Goal: Task Accomplishment & Management: Complete application form

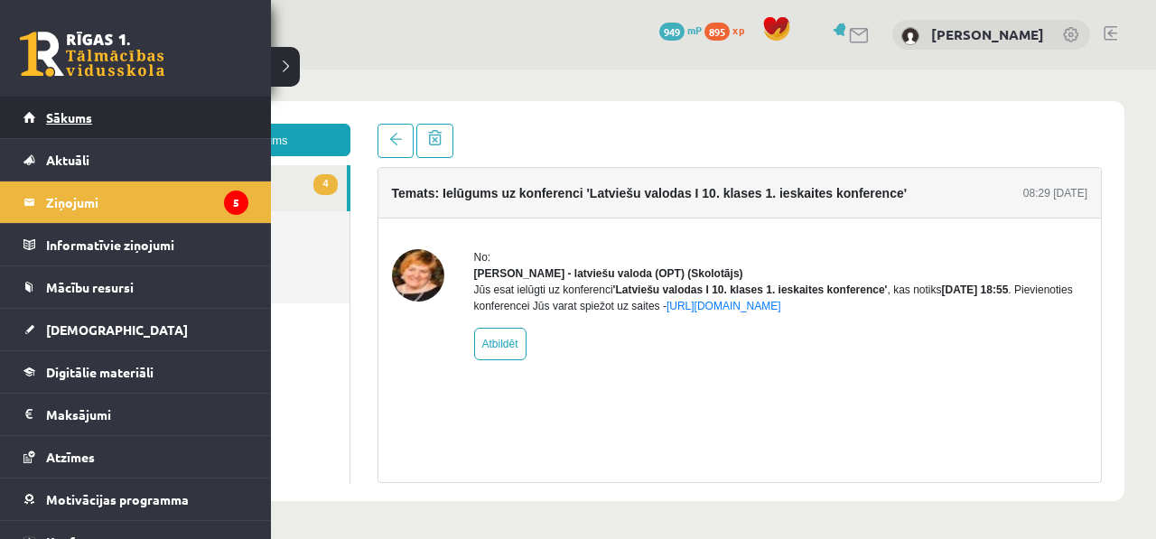
click at [28, 102] on link "Sākums" at bounding box center [135, 118] width 225 height 42
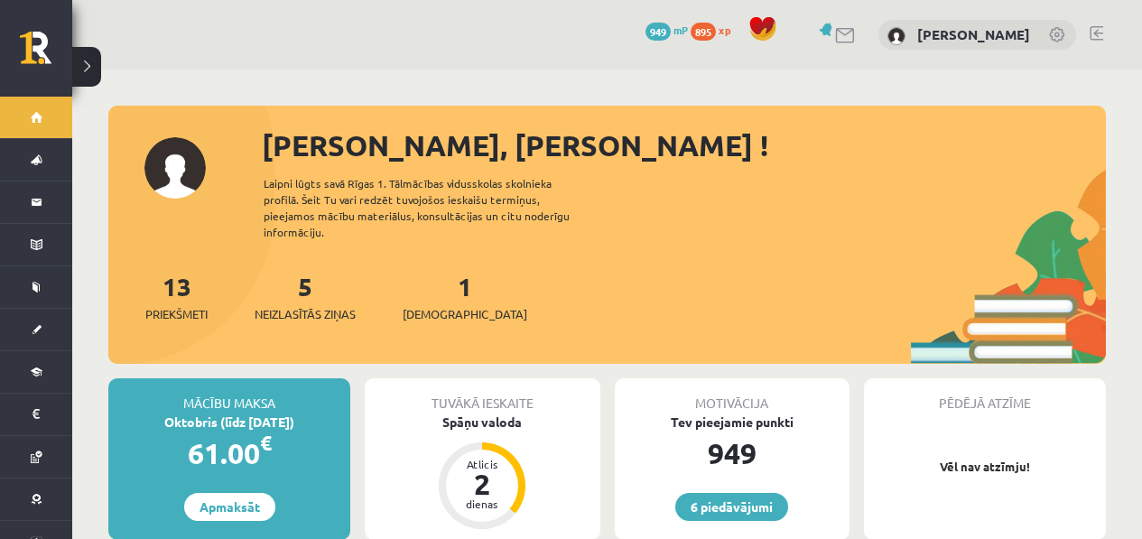
drag, startPoint x: 467, startPoint y: 284, endPoint x: 436, endPoint y: 292, distance: 31.5
click at [467, 284] on div "13 Priekšmeti 5 Neizlasītās ziņas 1 Ieskaites" at bounding box center [607, 315] width 998 height 97
click at [433, 305] on span "[DEMOGRAPHIC_DATA]" at bounding box center [465, 314] width 125 height 18
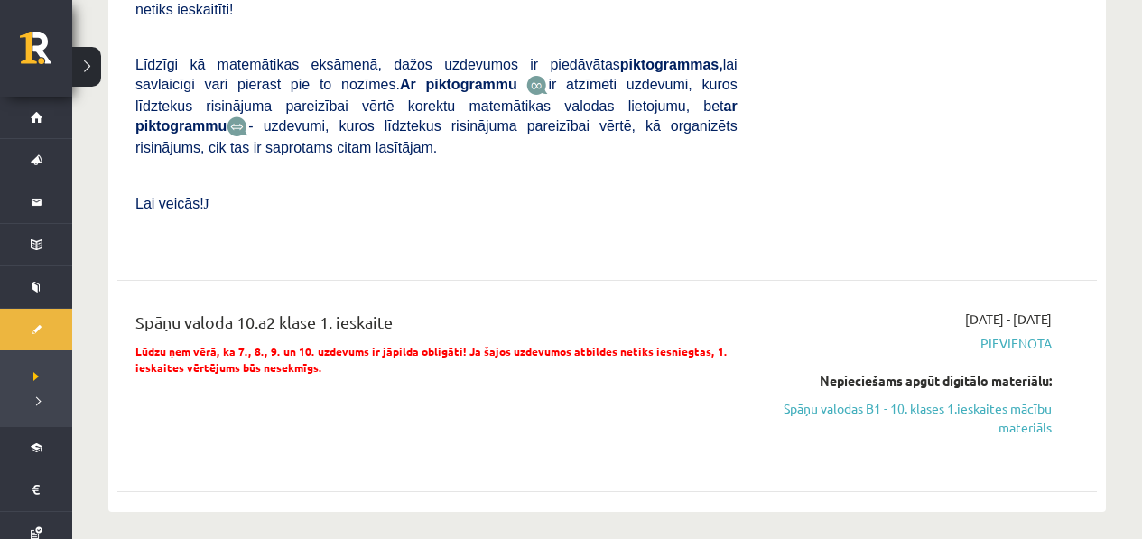
scroll to position [955, 0]
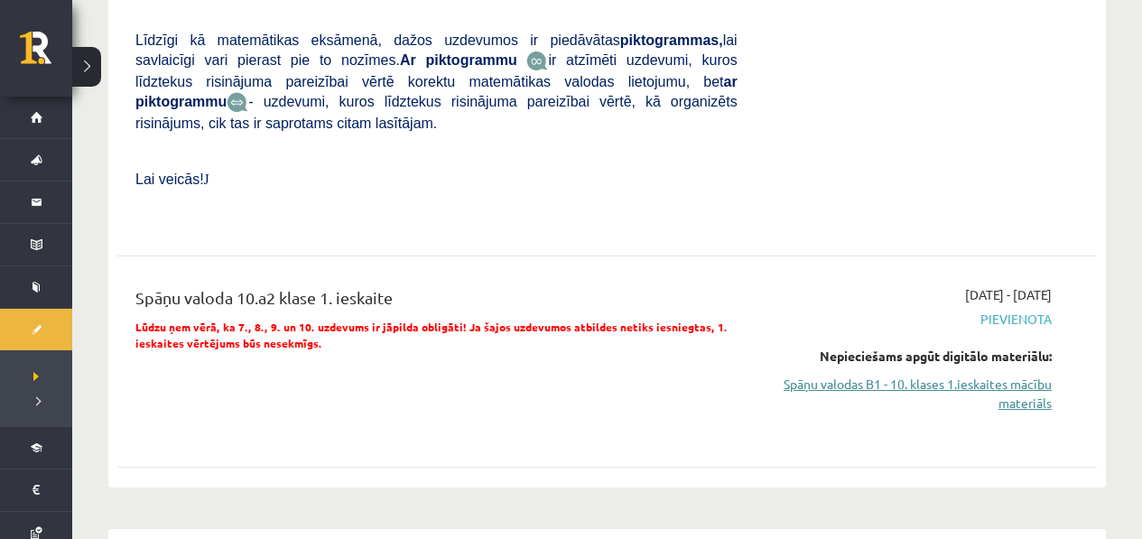
click at [967, 399] on link "Spāņu valodas B1 - 10. klases 1.ieskaites mācību materiāls" at bounding box center [908, 394] width 287 height 38
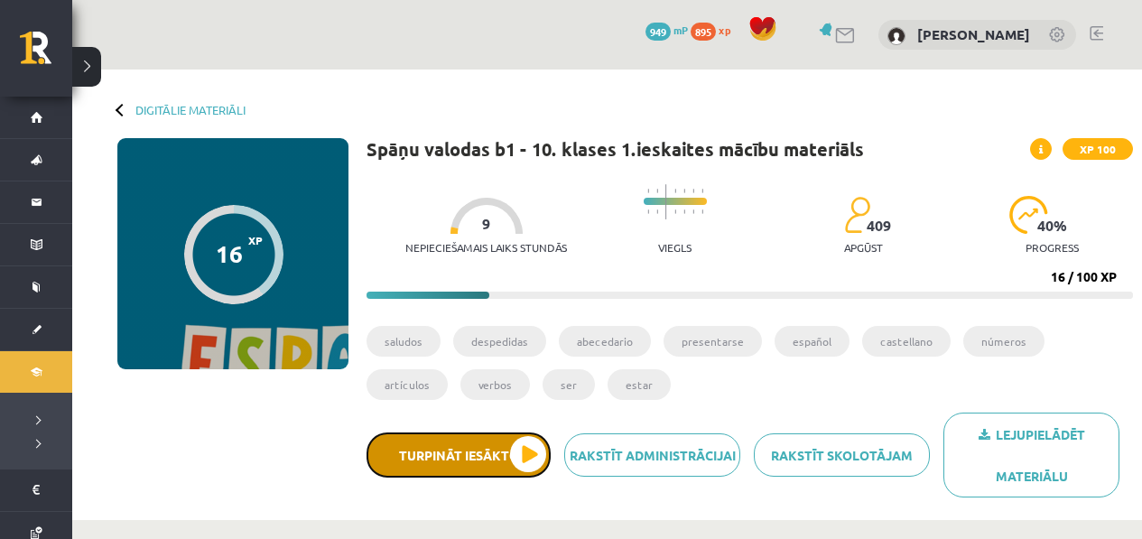
click at [506, 457] on button "Turpināt iesākto" at bounding box center [459, 455] width 184 height 45
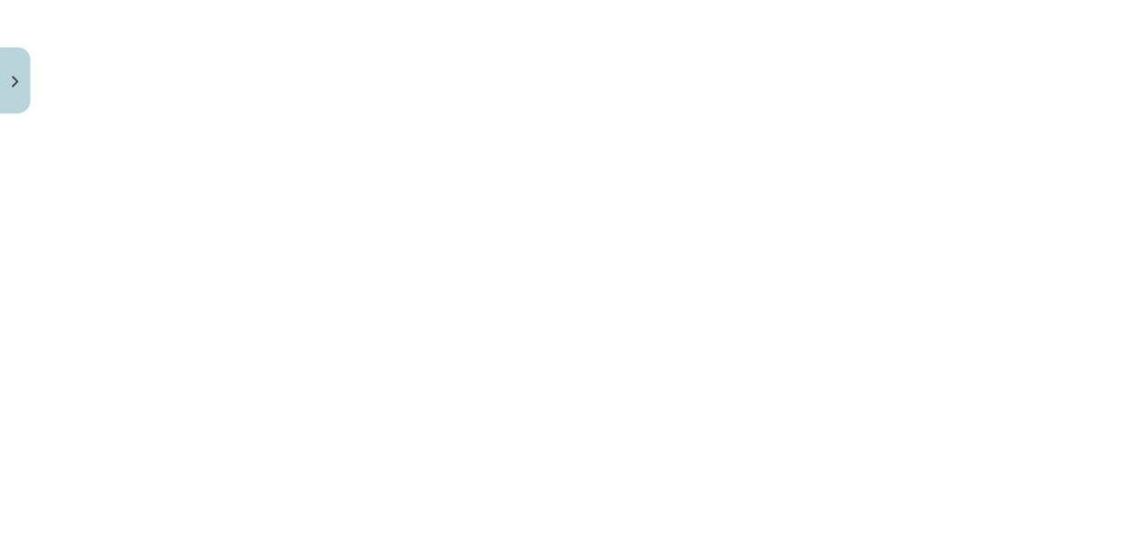
scroll to position [1373, 0]
click at [24, 71] on button "Close" at bounding box center [15, 78] width 31 height 67
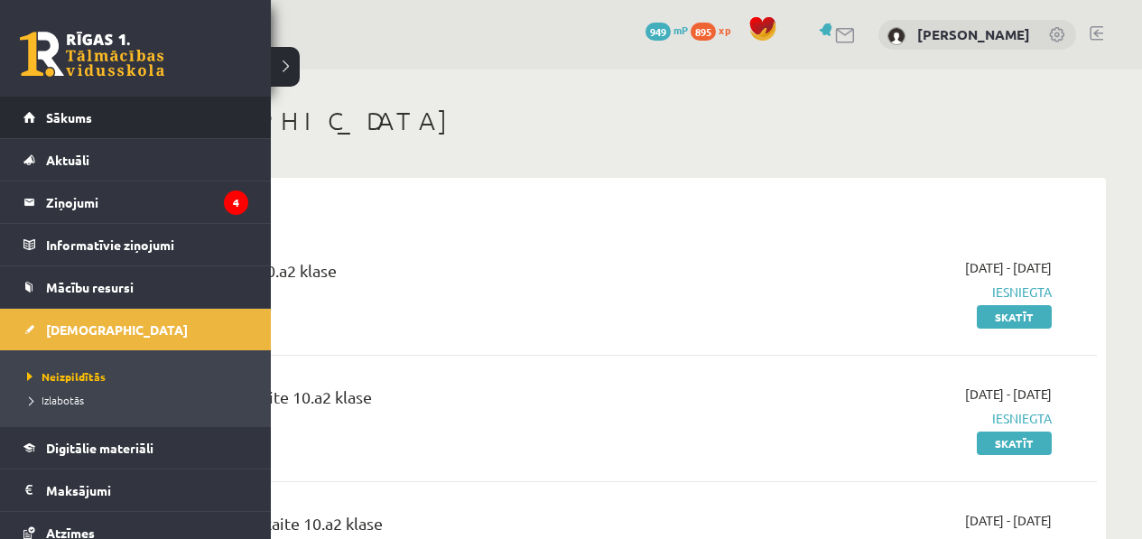
scroll to position [2865, 0]
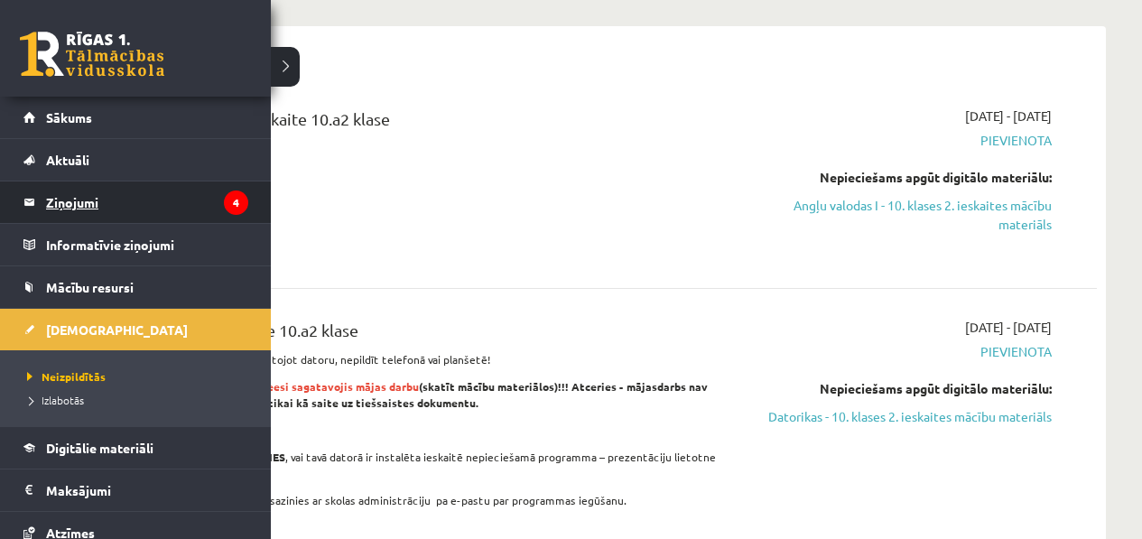
click at [56, 195] on legend "Ziņojumi 4" at bounding box center [147, 203] width 202 height 42
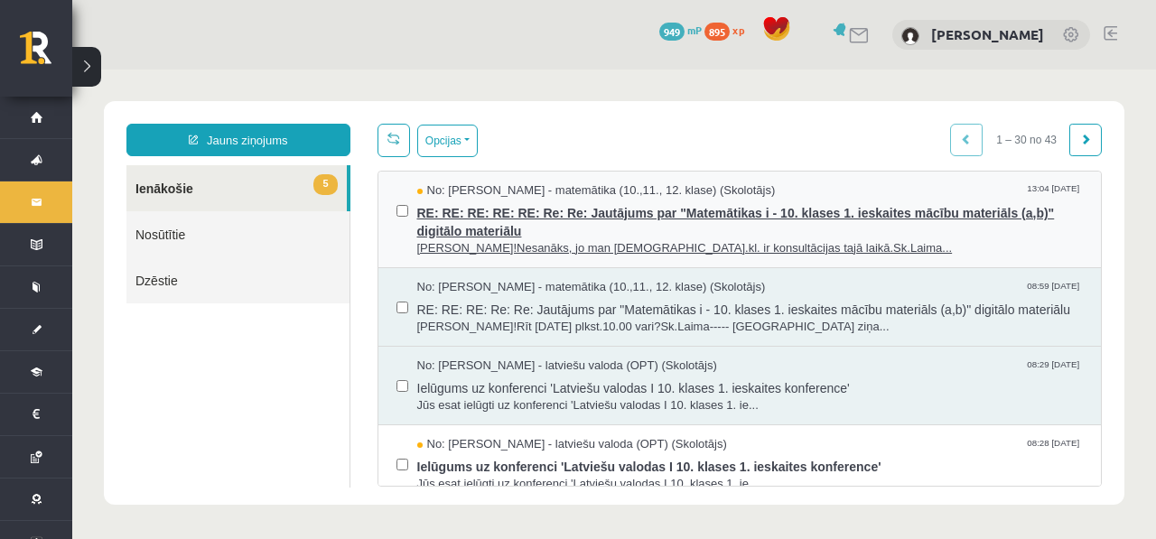
click at [652, 227] on span "RE: RE: RE: RE: RE: Re: Re: Jautājums par "Matemātikas i - 10. klases 1. ieskai…" at bounding box center [750, 220] width 666 height 41
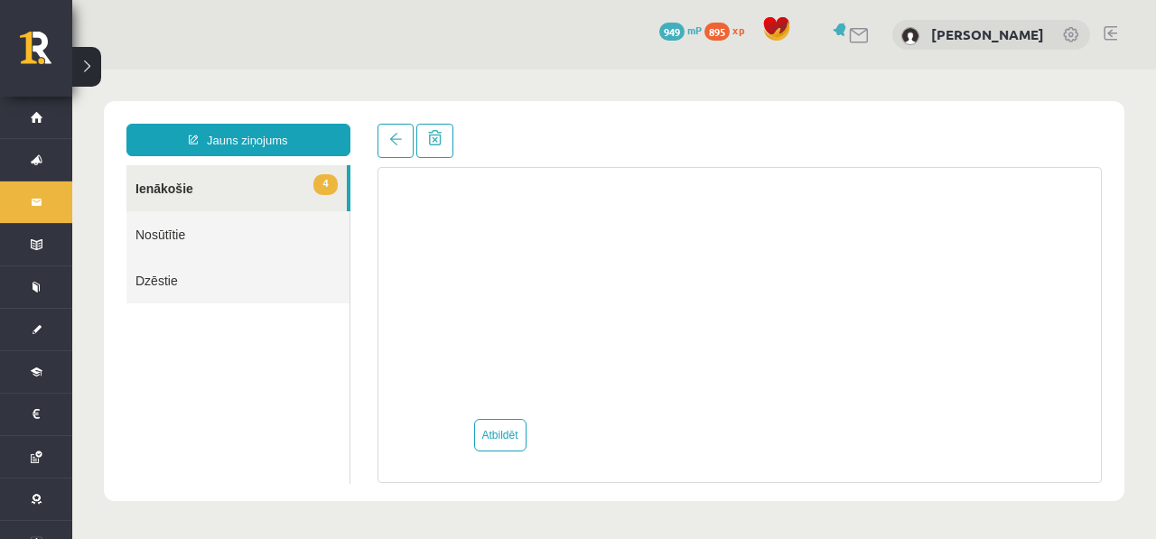
scroll to position [1695, 0]
click at [505, 436] on link "Atbildēt" at bounding box center [500, 435] width 52 height 33
type input "**********"
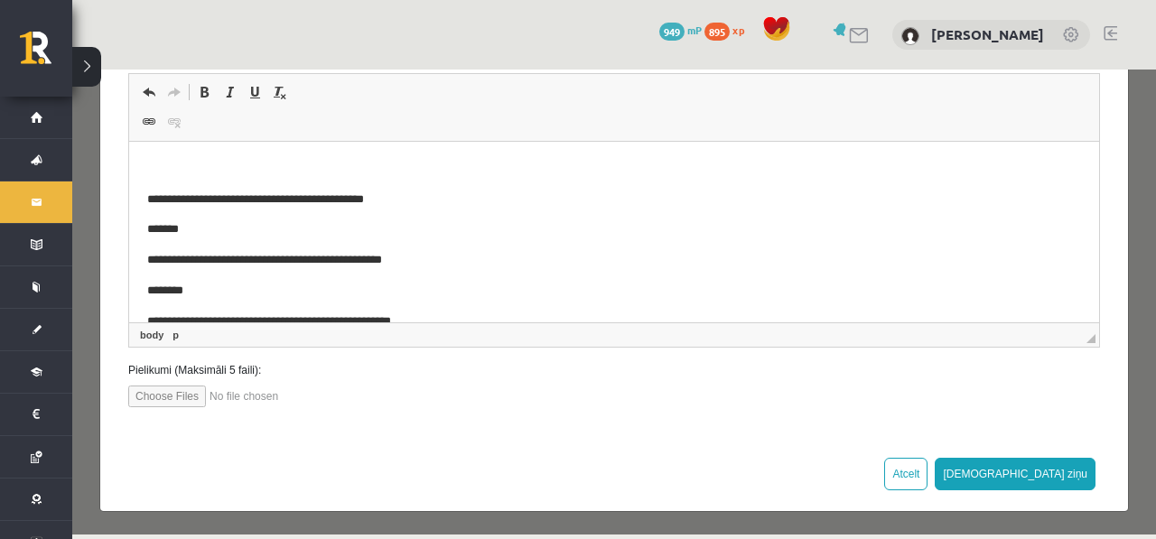
click at [523, 166] on p "Визуальный текстовый редактор, wiswyg-editor-47433974505260-1760438695-658" at bounding box center [614, 169] width 934 height 19
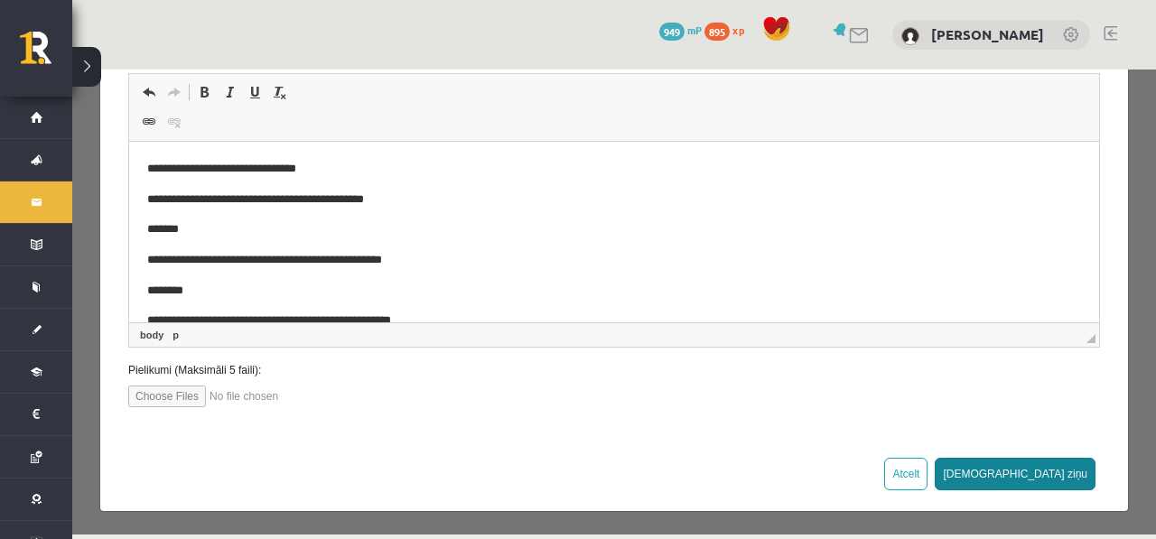
click at [1066, 480] on button "Sūtīt ziņu" at bounding box center [1015, 474] width 161 height 33
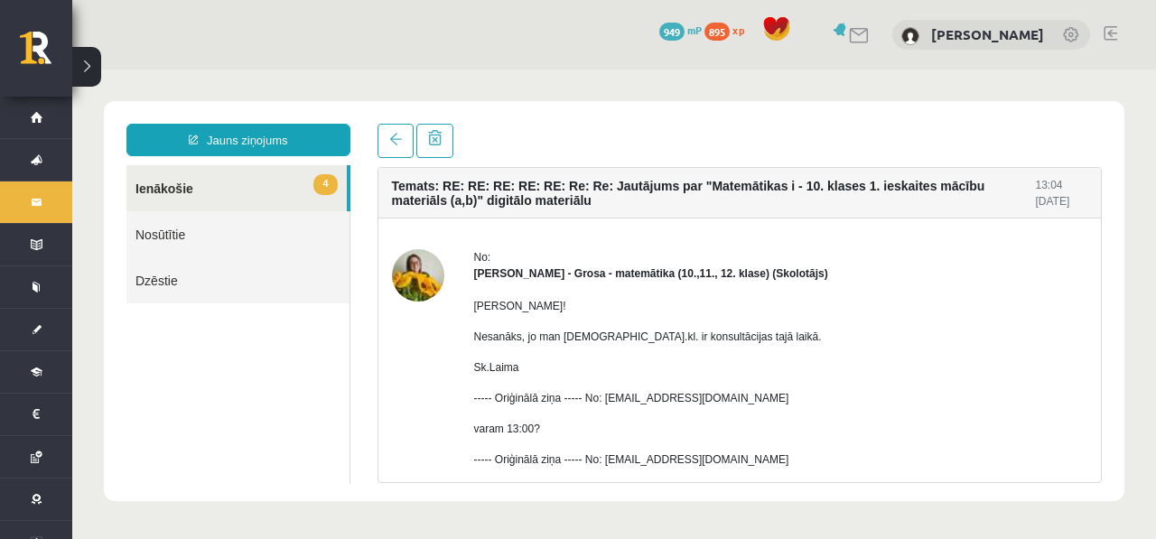
scroll to position [0, 0]
click at [301, 191] on link "4 Ienākošie" at bounding box center [236, 188] width 220 height 46
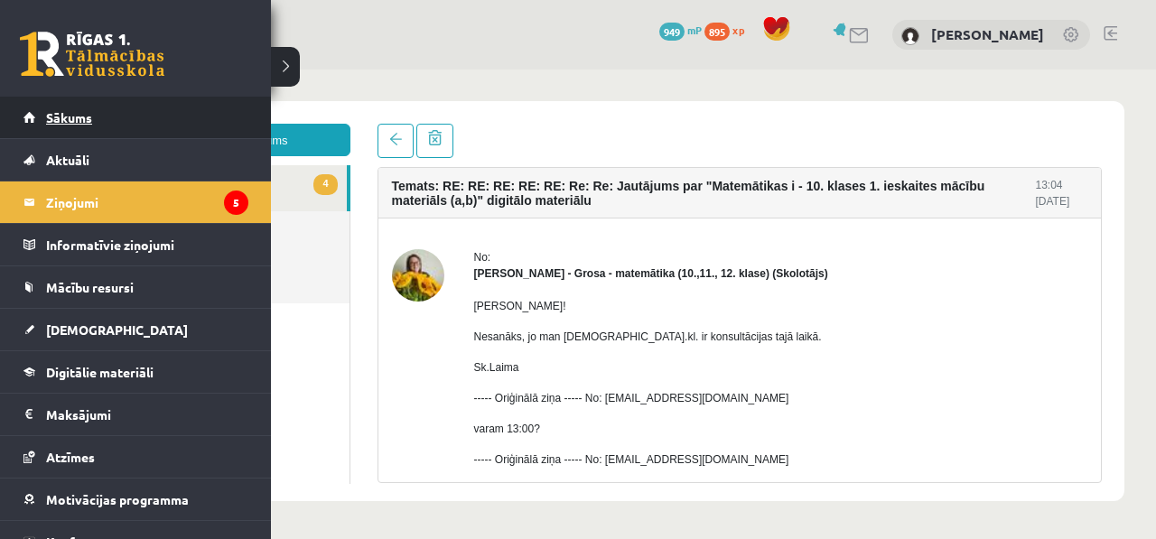
click at [50, 128] on link "Sākums" at bounding box center [135, 118] width 225 height 42
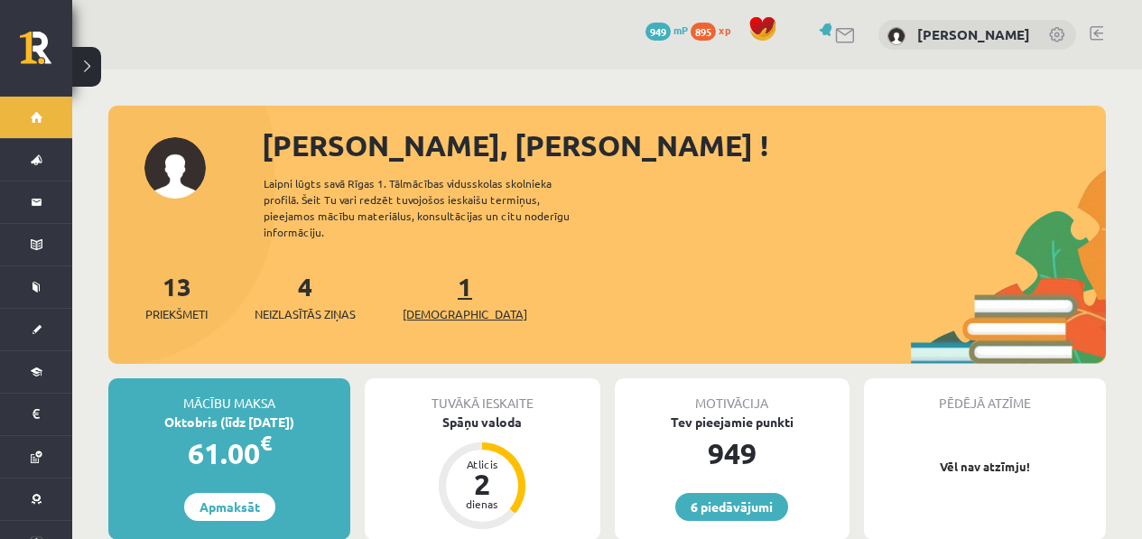
click at [427, 305] on span "[DEMOGRAPHIC_DATA]" at bounding box center [465, 314] width 125 height 18
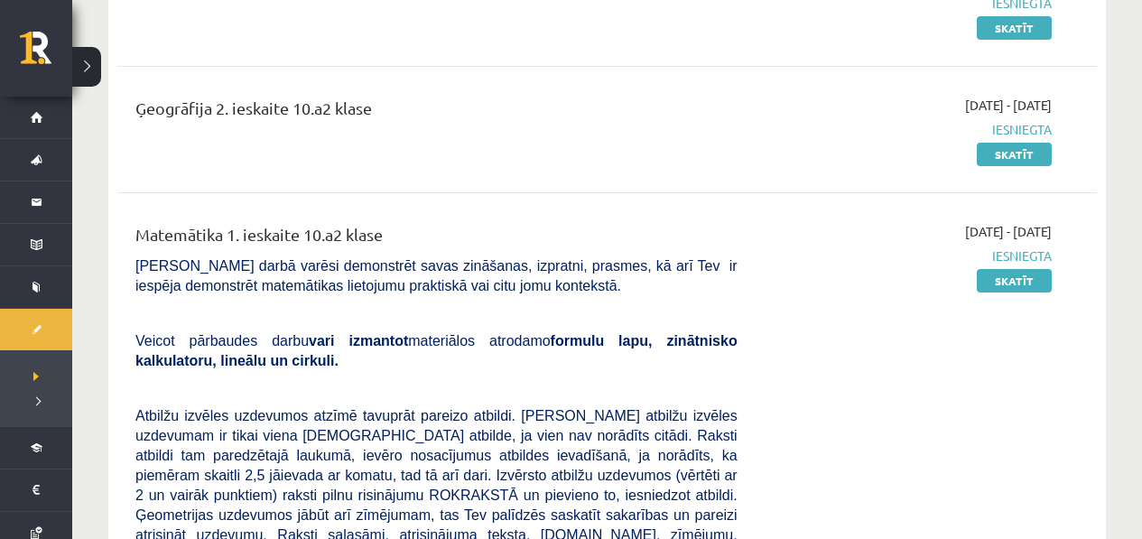
scroll to position [276, 0]
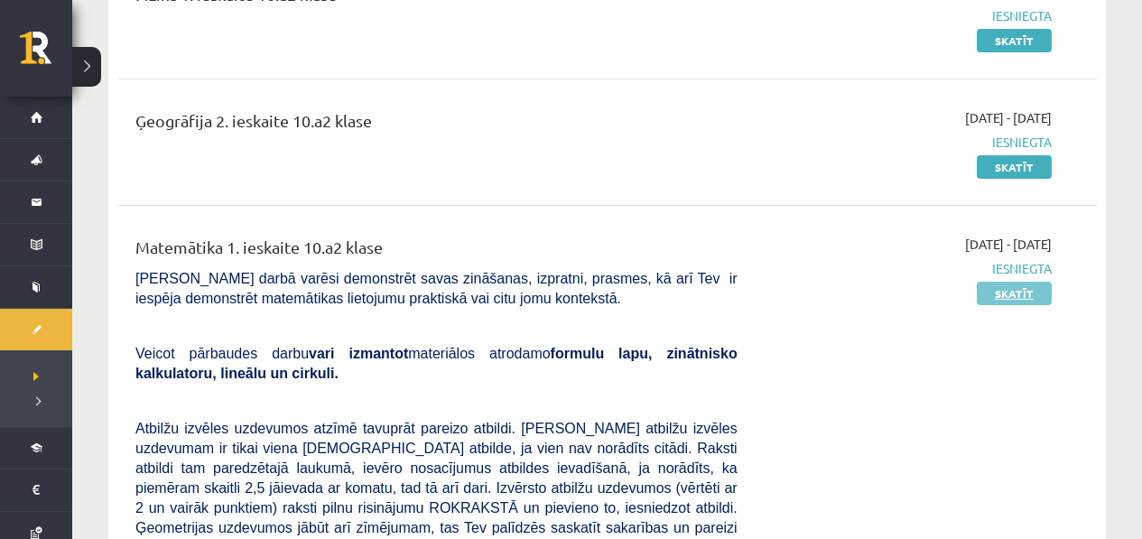
click at [1039, 290] on link "Skatīt" at bounding box center [1014, 293] width 75 height 23
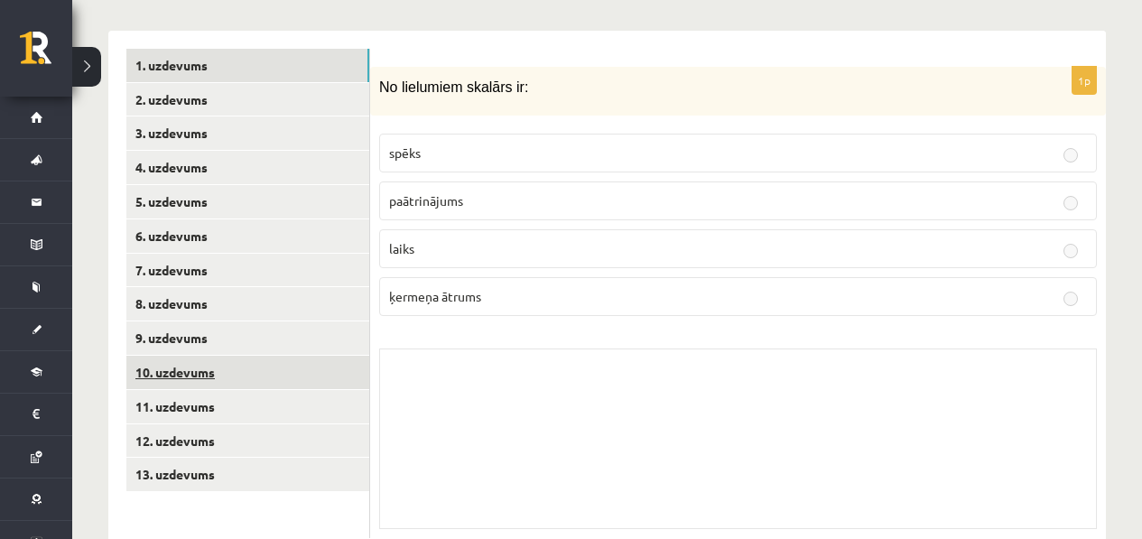
scroll to position [787, 0]
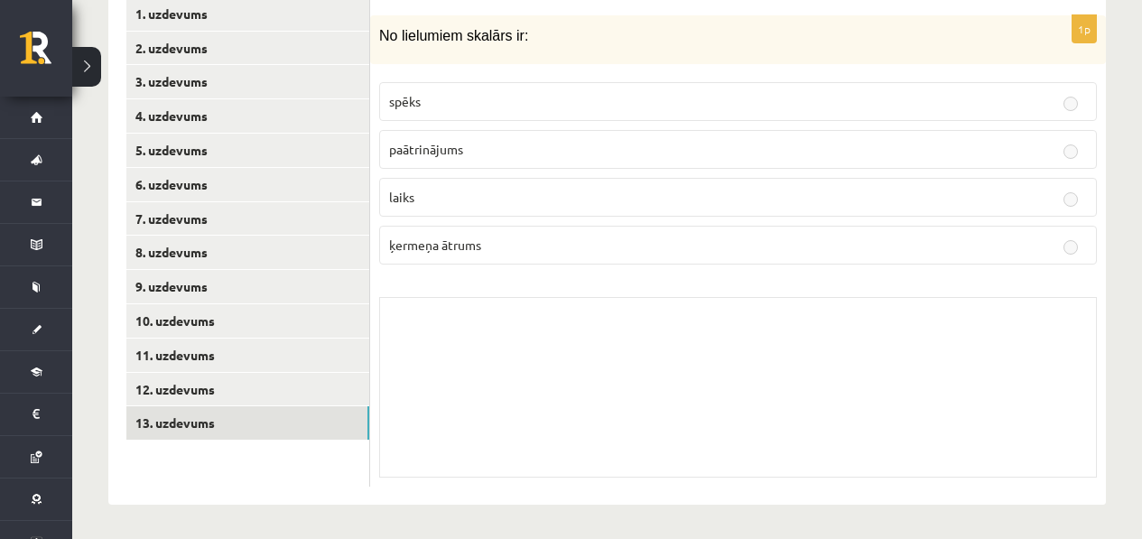
click at [589, 433] on div "Skolotāja pielikums" at bounding box center [738, 387] width 718 height 181
click at [287, 412] on link "13. uzdevums" at bounding box center [247, 422] width 243 height 33
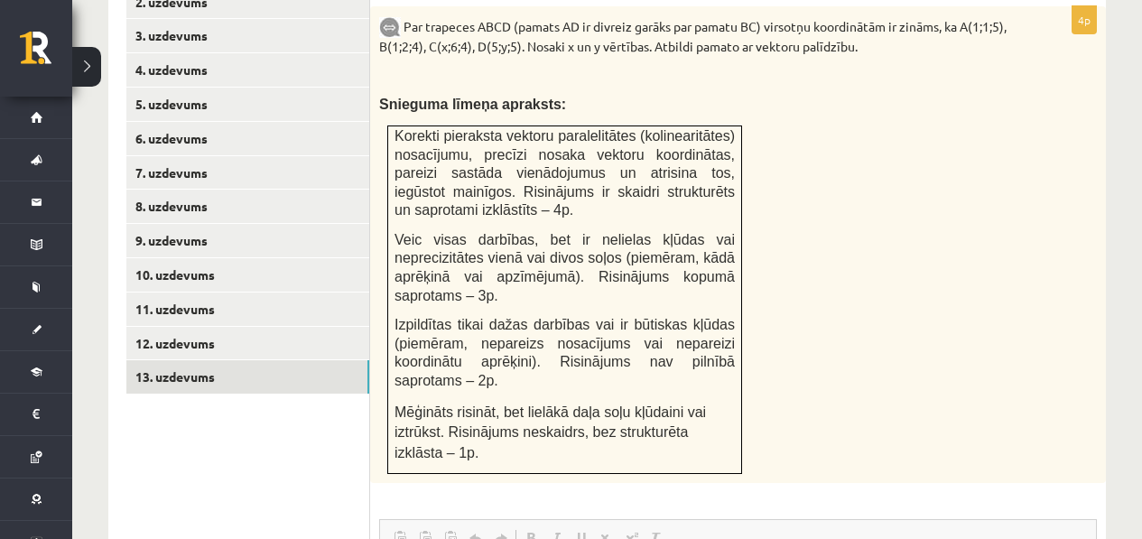
scroll to position [0, 0]
click at [201, 344] on link "12. uzdevums" at bounding box center [247, 342] width 243 height 33
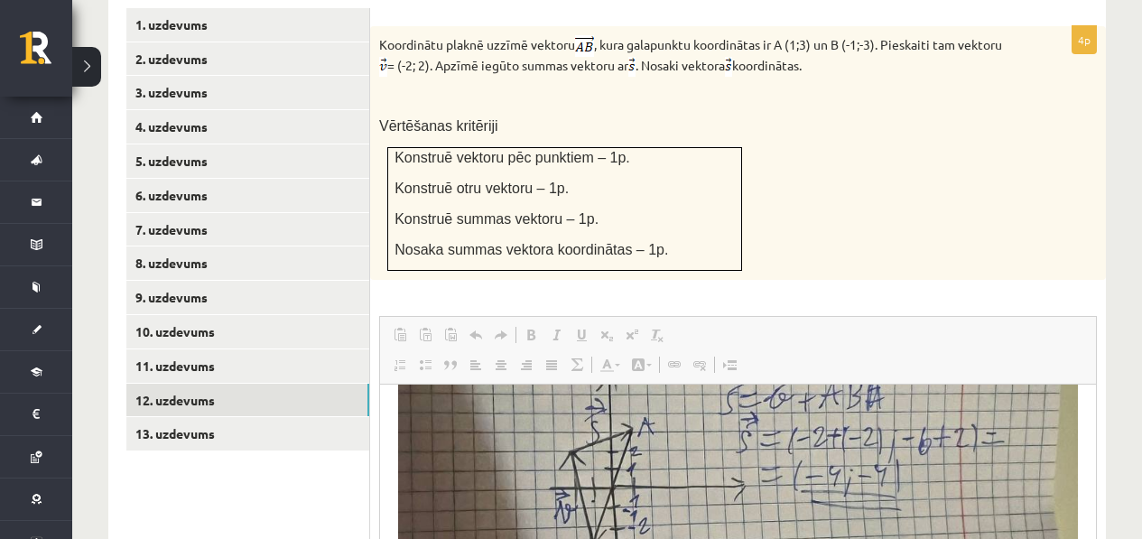
scroll to position [774, 0]
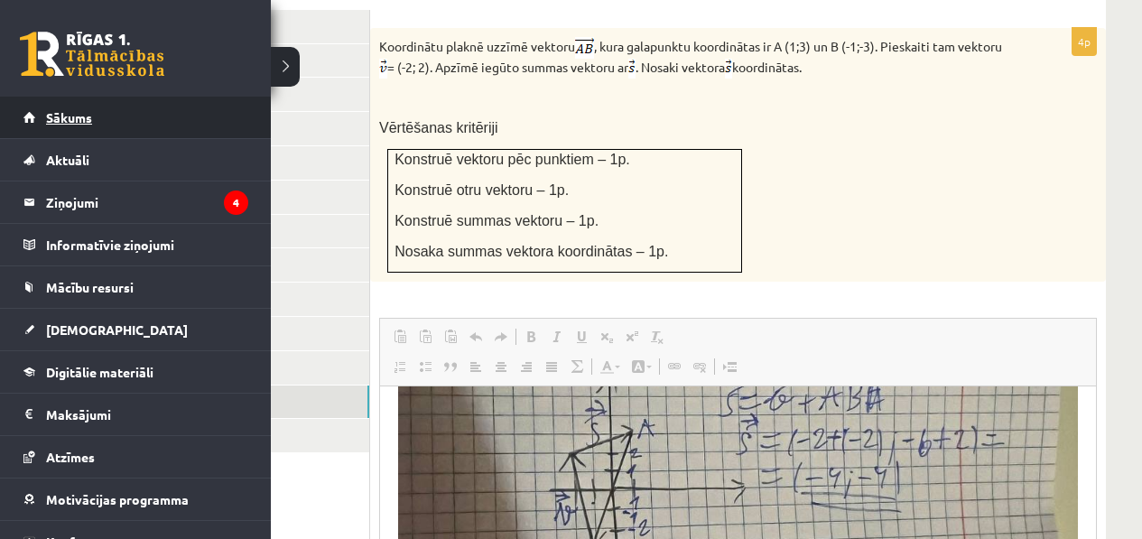
click at [115, 126] on link "Sākums" at bounding box center [135, 118] width 225 height 42
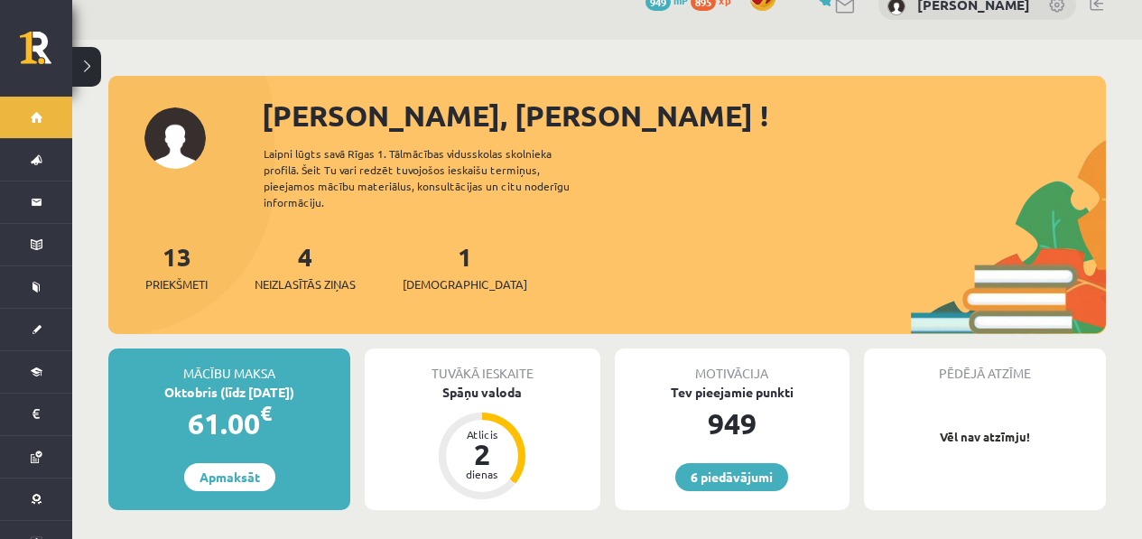
scroll to position [31, 0]
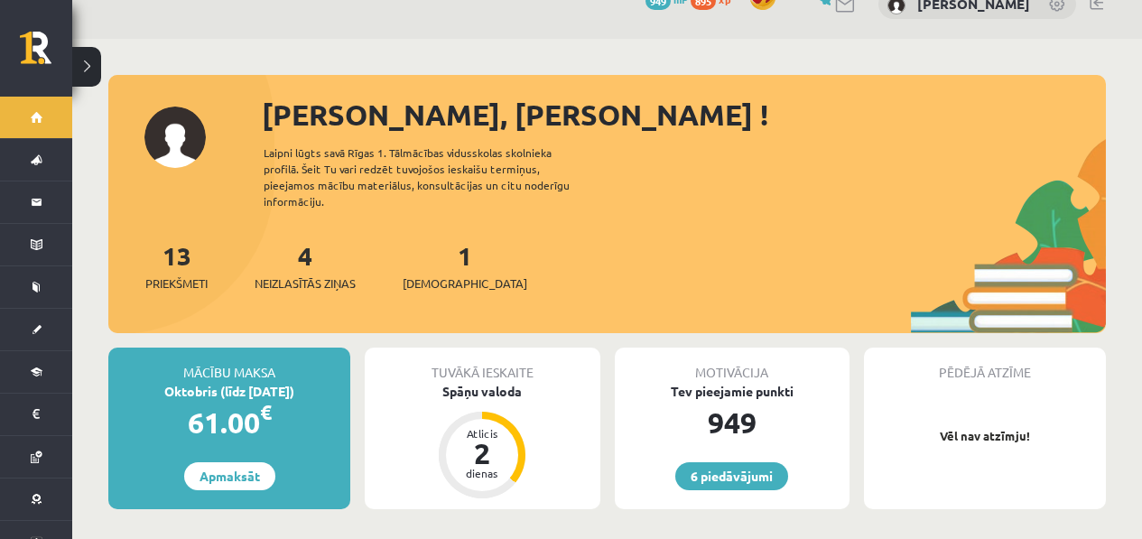
click at [413, 238] on div "1 Ieskaites" at bounding box center [465, 265] width 125 height 56
click at [428, 252] on div "1 Ieskaites" at bounding box center [465, 265] width 125 height 56
click at [433, 275] on span "[DEMOGRAPHIC_DATA]" at bounding box center [465, 284] width 125 height 18
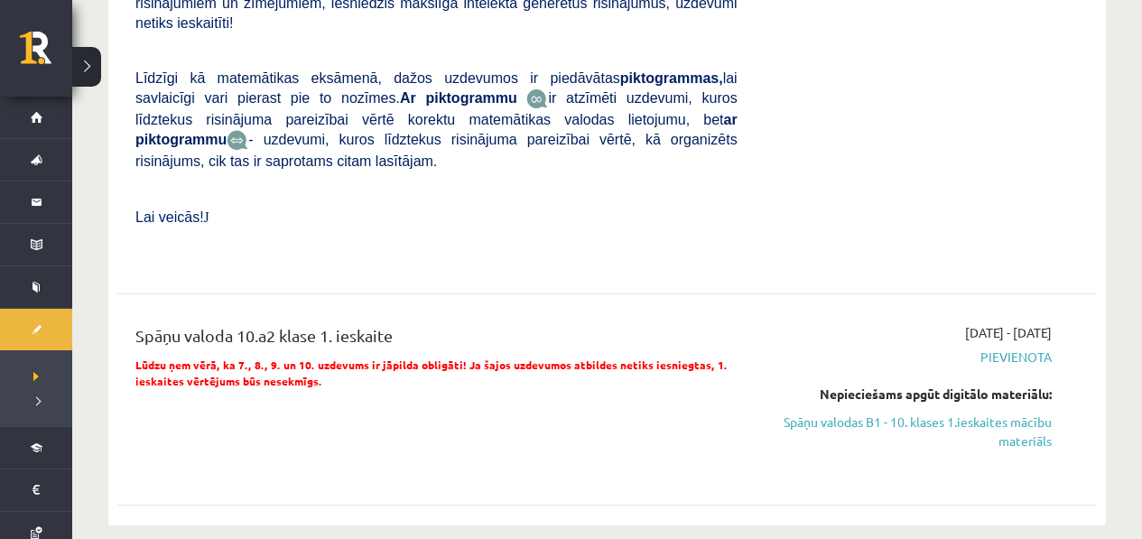
scroll to position [948, 0]
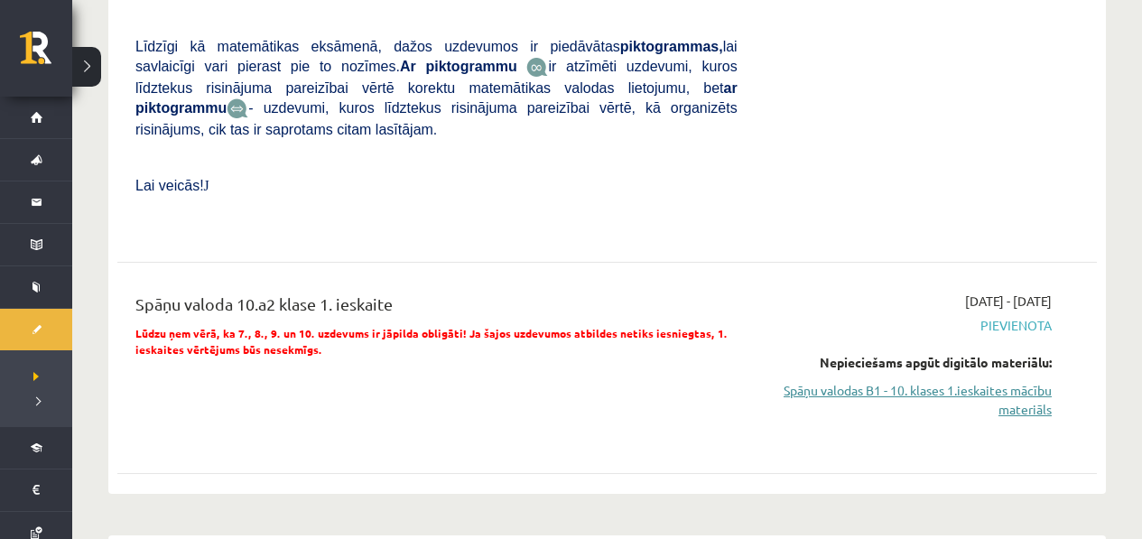
click at [909, 385] on link "Spāņu valodas B1 - 10. klases 1.ieskaites mācību materiāls" at bounding box center [908, 400] width 287 height 38
